Goal: Information Seeking & Learning: Find specific fact

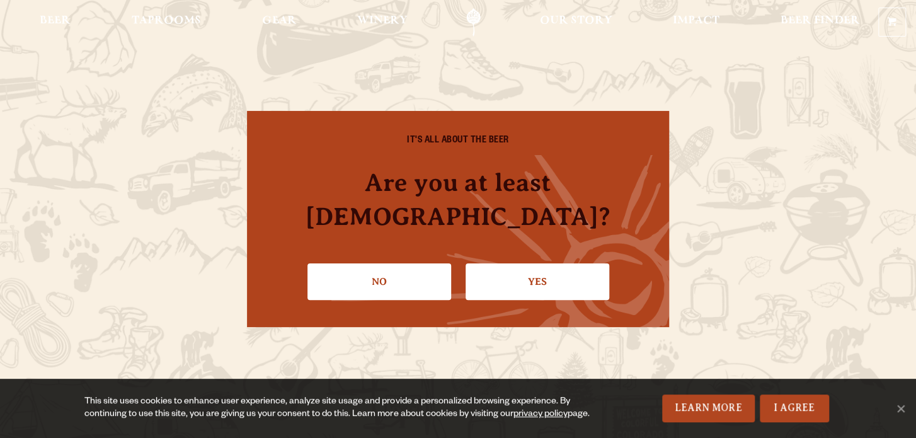
click at [540, 272] on link "Yes" at bounding box center [537, 281] width 144 height 37
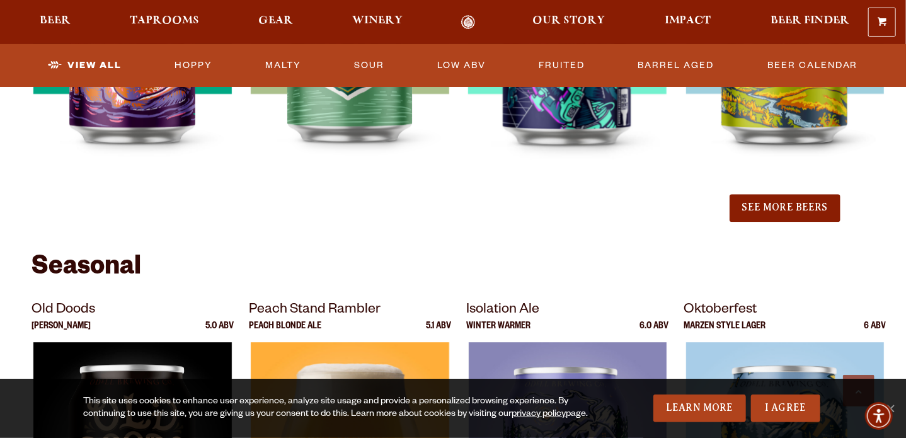
scroll to position [1637, 0]
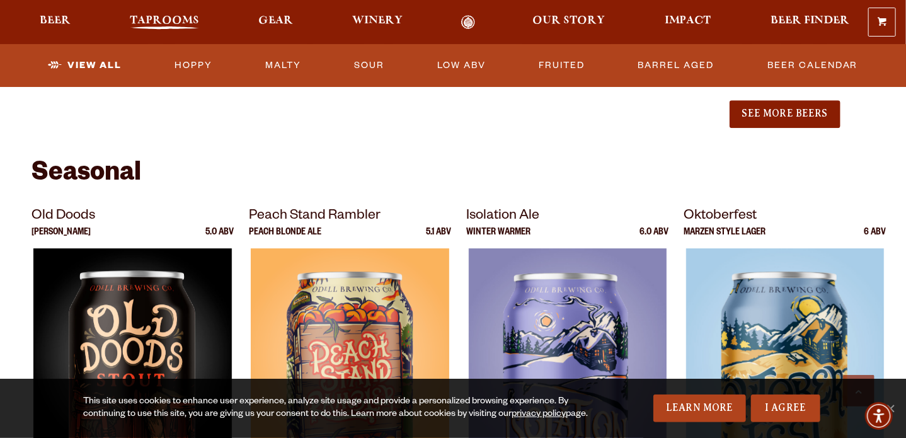
click at [168, 25] on span "Taprooms" at bounding box center [164, 21] width 69 height 10
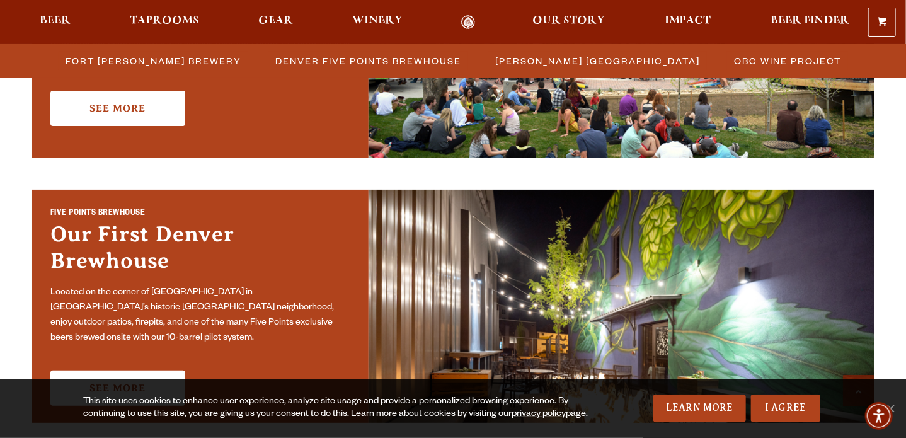
scroll to position [630, 0]
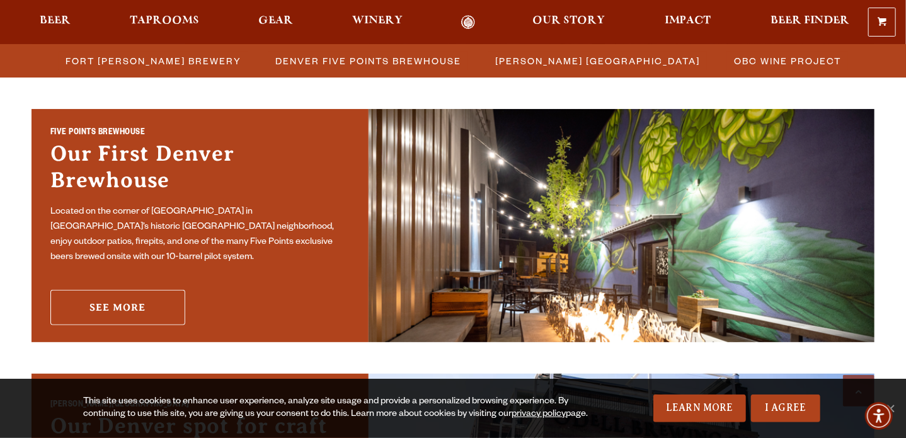
click at [136, 317] on link "See More" at bounding box center [117, 307] width 135 height 35
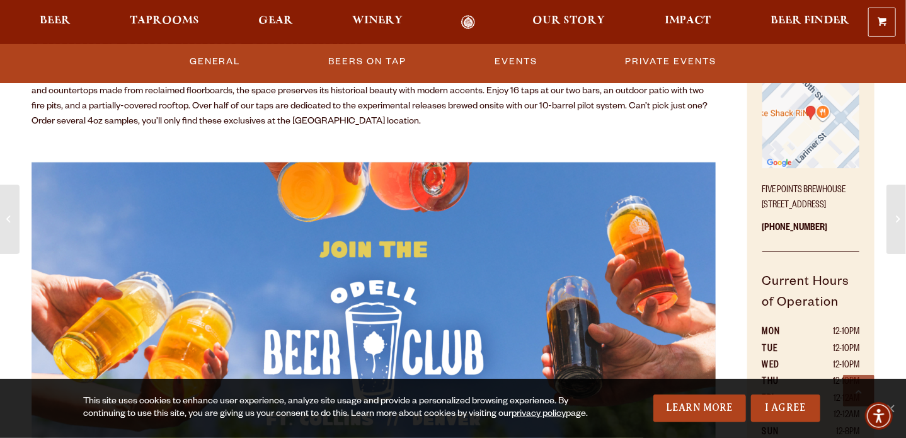
scroll to position [504, 0]
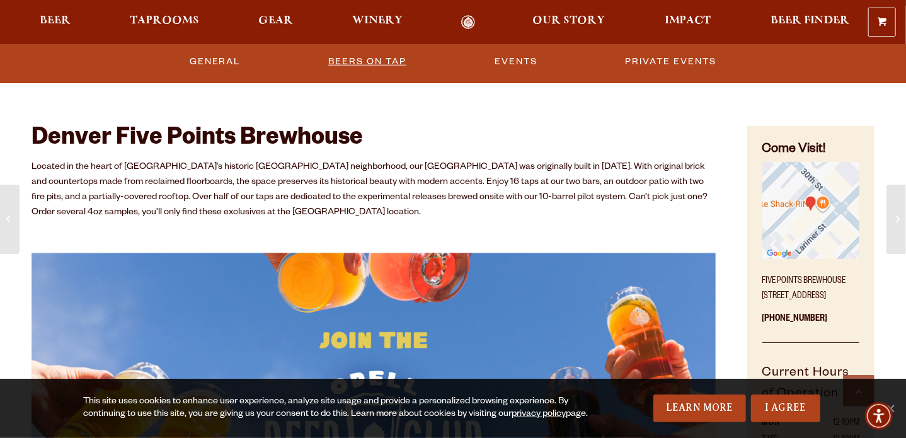
click at [351, 60] on link "Beers on Tap" at bounding box center [367, 61] width 88 height 29
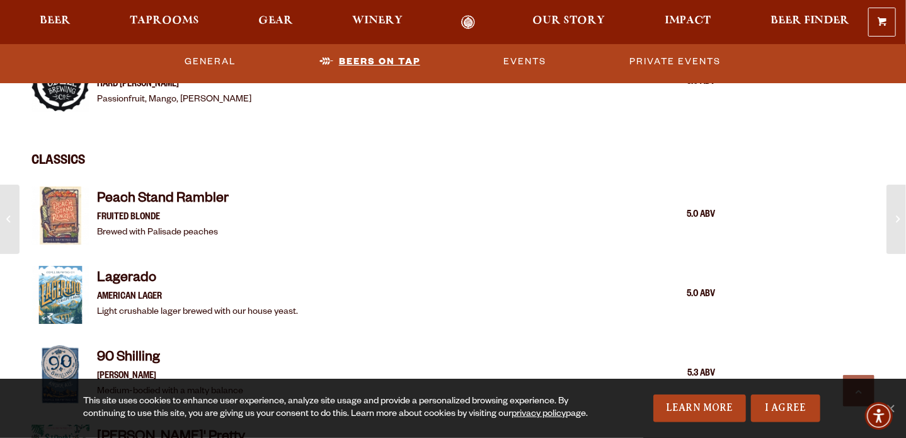
scroll to position [2161, 0]
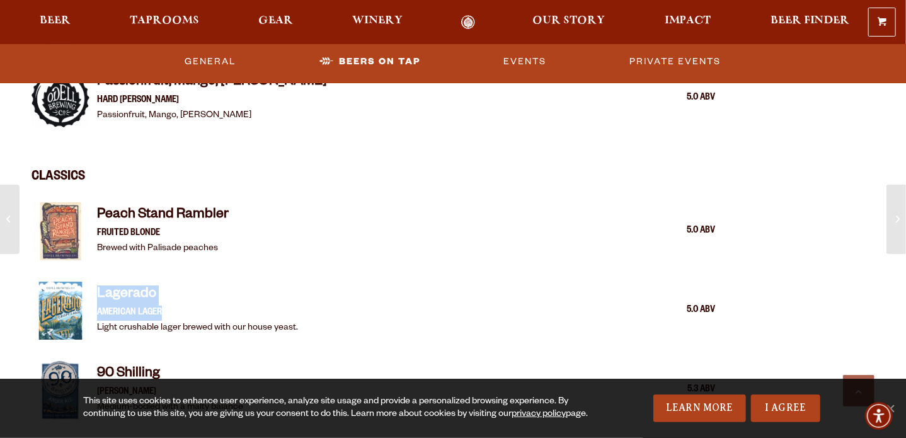
drag, startPoint x: 96, startPoint y: 290, endPoint x: 174, endPoint y: 309, distance: 80.3
click at [174, 309] on div "Lagerado American Lager Light crushable lager brewed with our house yeast. 5.0 …" at bounding box center [373, 310] width 684 height 73
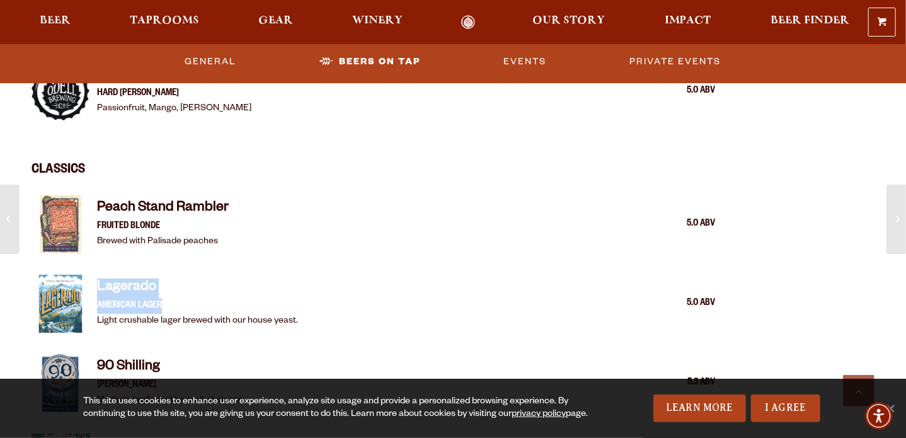
scroll to position [2287, 0]
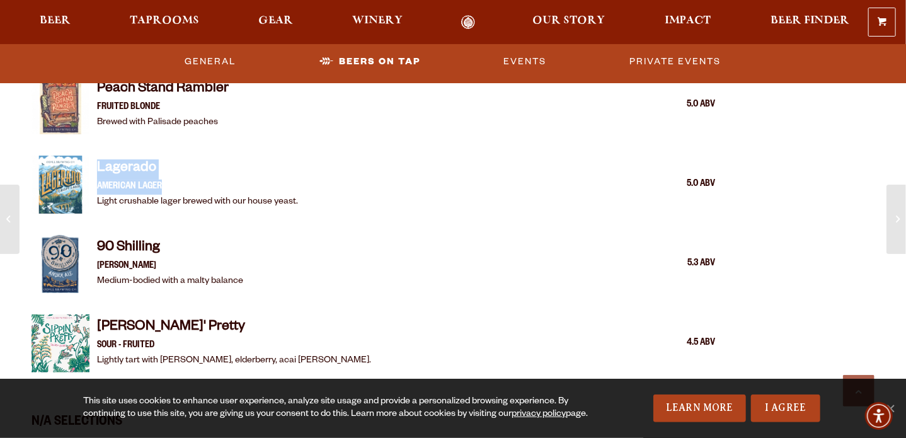
copy div "Lagerado American Lager"
